Goal: Navigation & Orientation: Find specific page/section

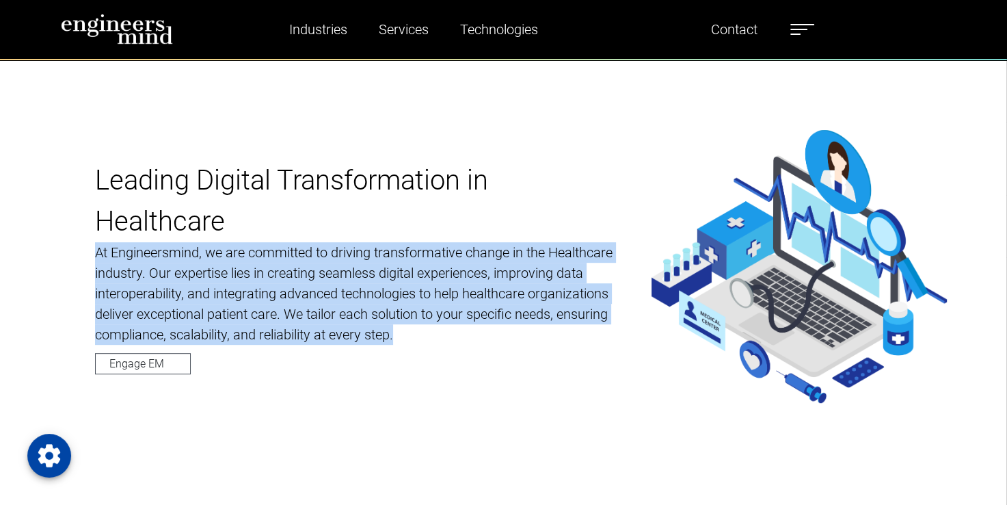
click at [122, 23] on img at bounding box center [117, 29] width 113 height 31
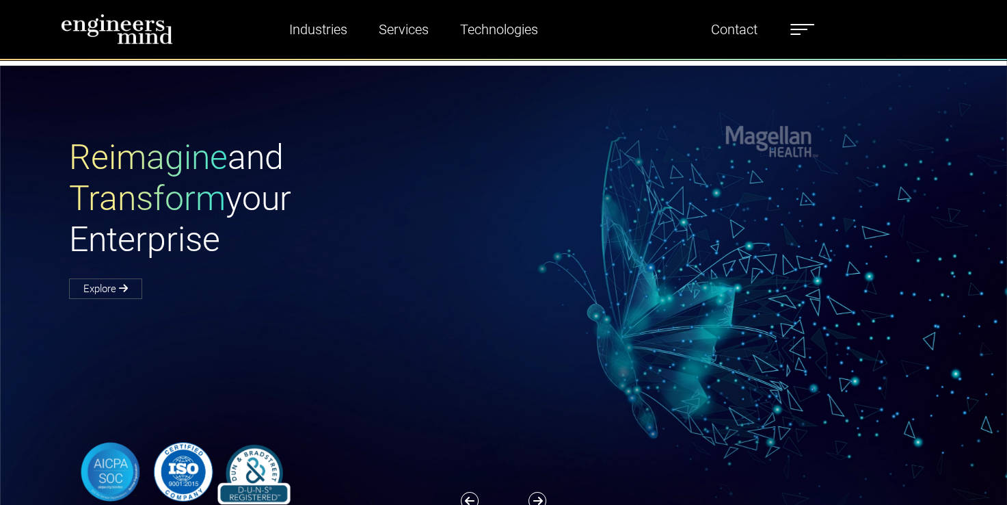
click at [801, 29] on span at bounding box center [799, 29] width 17 height 1
